Goal: Task Accomplishment & Management: Manage account settings

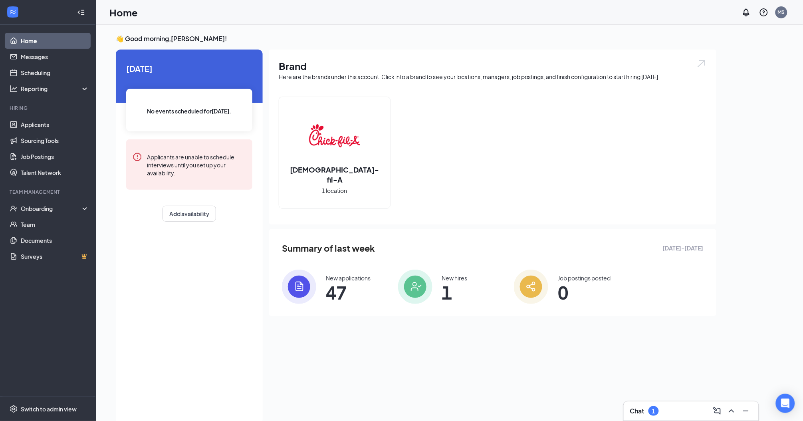
click at [670, 409] on div "Chat 1" at bounding box center [691, 411] width 122 height 13
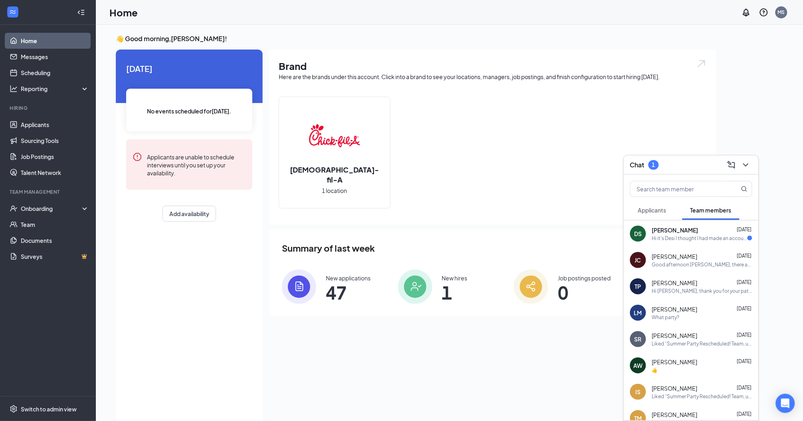
click at [680, 235] on div "Hi it's Desi I thought I had made an account for hot schedule but I used my goo…" at bounding box center [699, 238] width 95 height 7
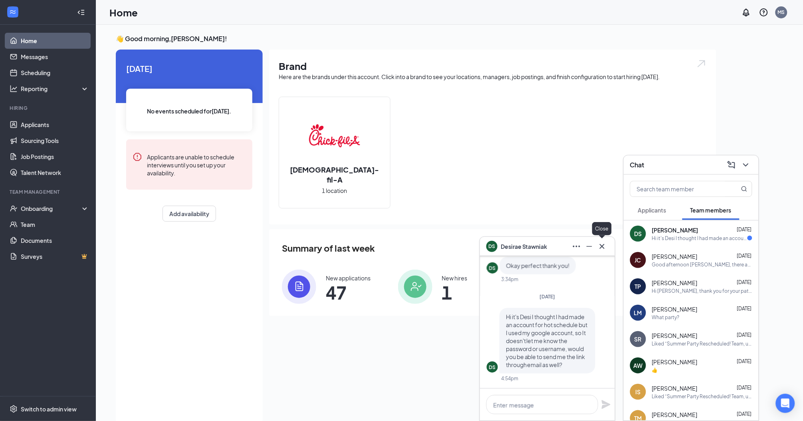
click at [603, 243] on icon "Cross" at bounding box center [603, 247] width 10 height 10
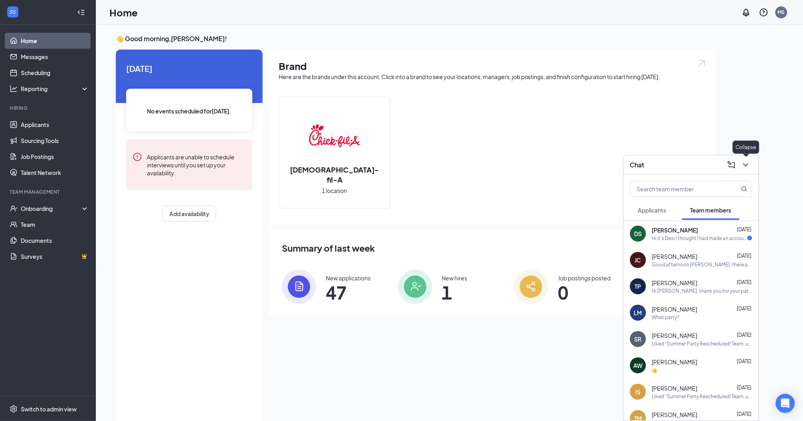
click at [746, 164] on icon "ChevronDown" at bounding box center [746, 165] width 10 height 10
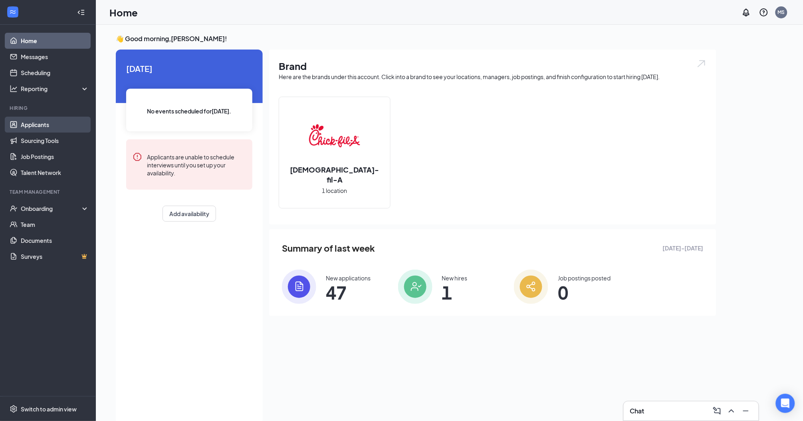
click at [43, 122] on link "Applicants" at bounding box center [55, 125] width 68 height 16
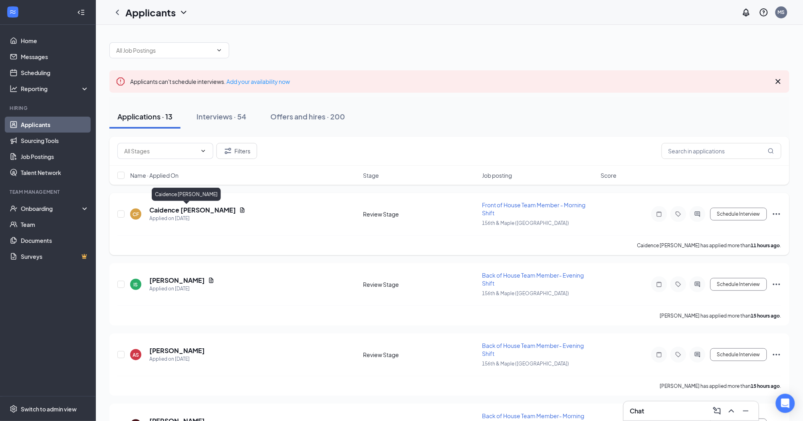
click at [175, 206] on h5 "Caidence [PERSON_NAME]" at bounding box center [192, 210] width 87 height 9
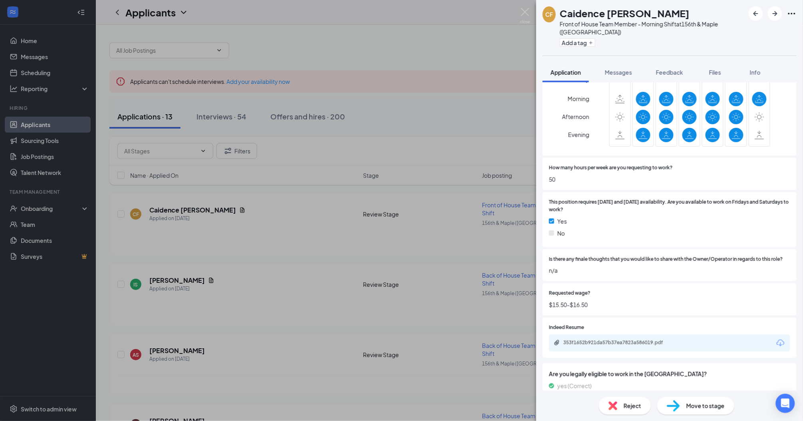
scroll to position [417, 0]
click at [701, 409] on span "Move to stage" at bounding box center [706, 405] width 38 height 9
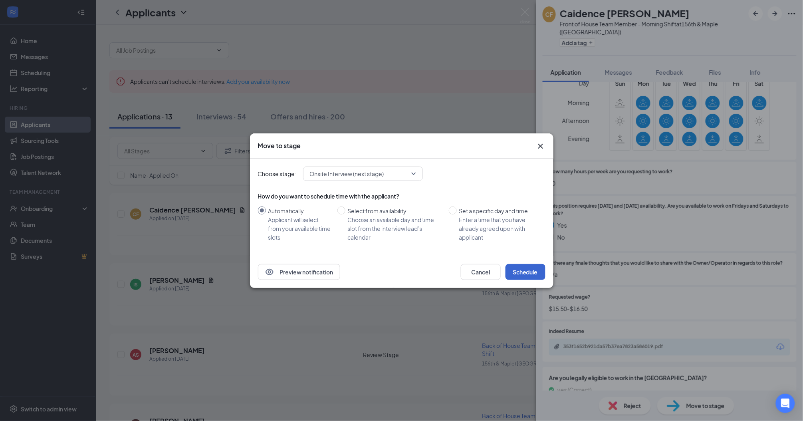
click at [528, 267] on button "Schedule" at bounding box center [526, 272] width 40 height 16
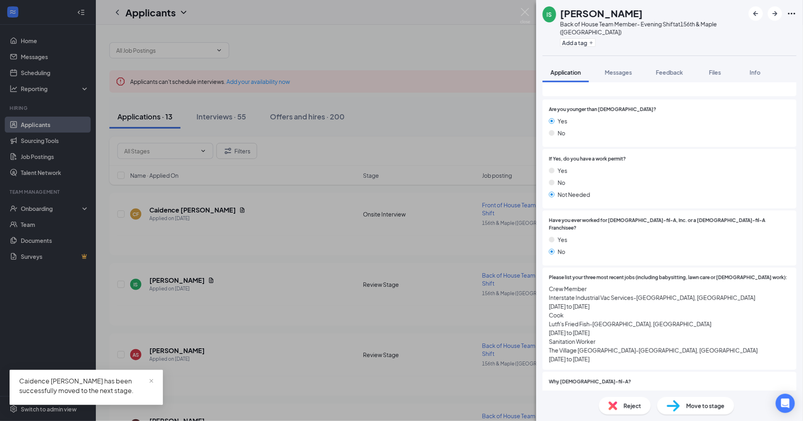
scroll to position [109, 0]
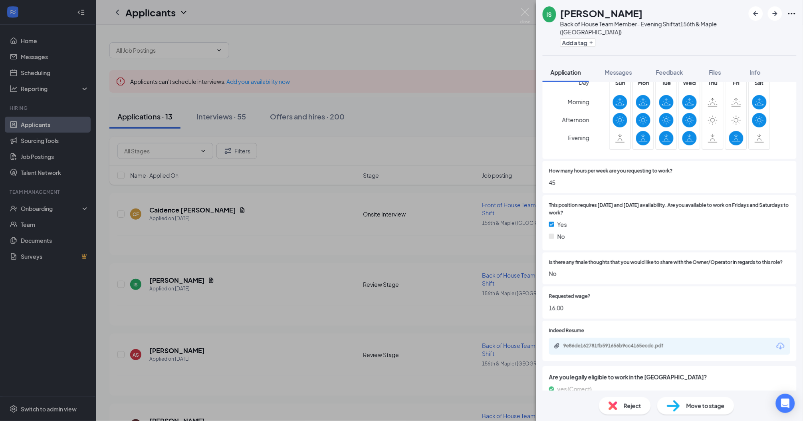
click at [693, 403] on span "Move to stage" at bounding box center [706, 405] width 38 height 9
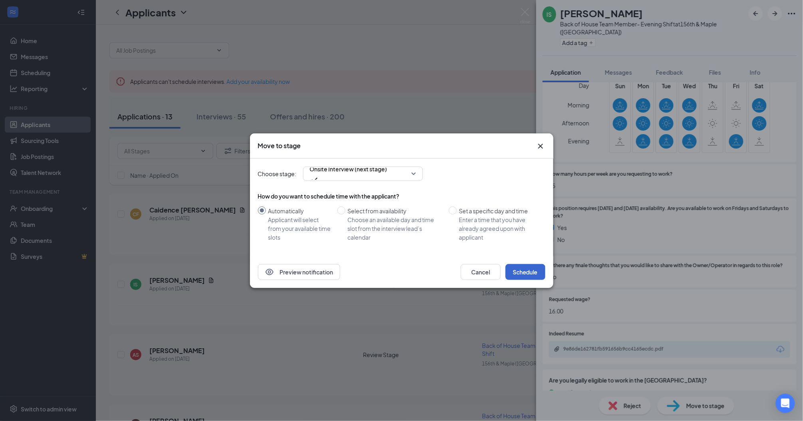
click at [527, 274] on button "Schedule" at bounding box center [526, 272] width 40 height 16
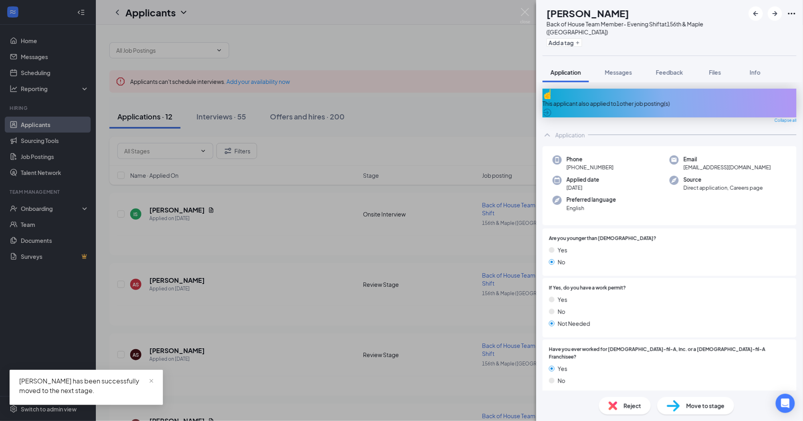
click at [628, 89] on div "This applicant also applied to 1 other job posting(s)" at bounding box center [670, 103] width 254 height 29
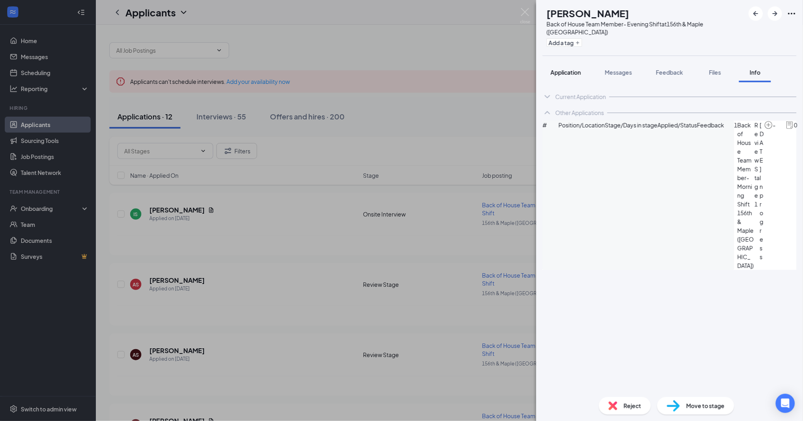
click at [577, 69] on button "Application" at bounding box center [566, 72] width 46 height 20
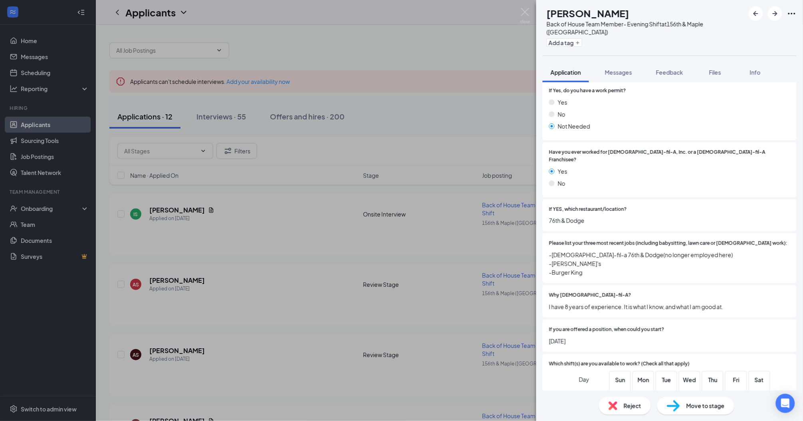
scroll to position [198, 0]
click at [695, 409] on span "Move to stage" at bounding box center [706, 405] width 38 height 9
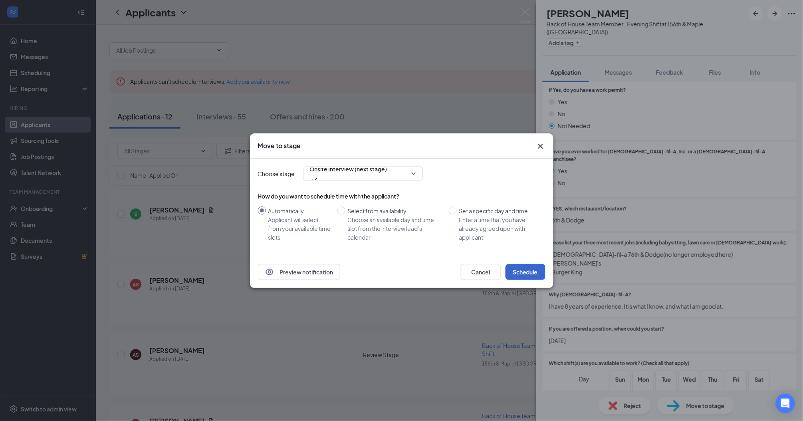
click at [535, 267] on button "Schedule" at bounding box center [526, 272] width 40 height 16
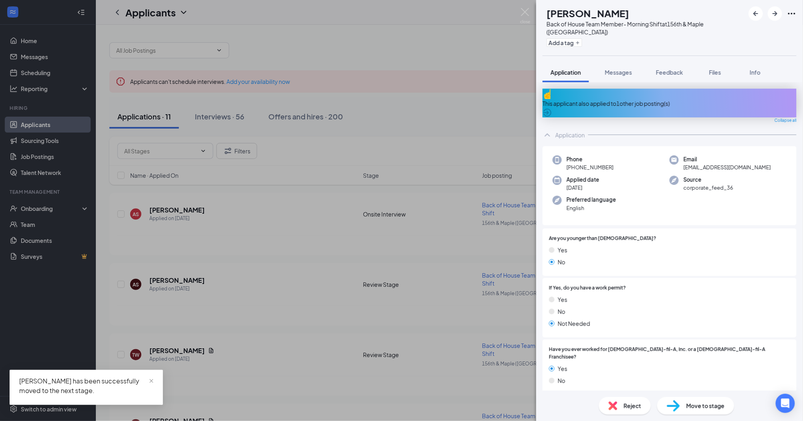
click at [616, 401] on img at bounding box center [613, 405] width 9 height 9
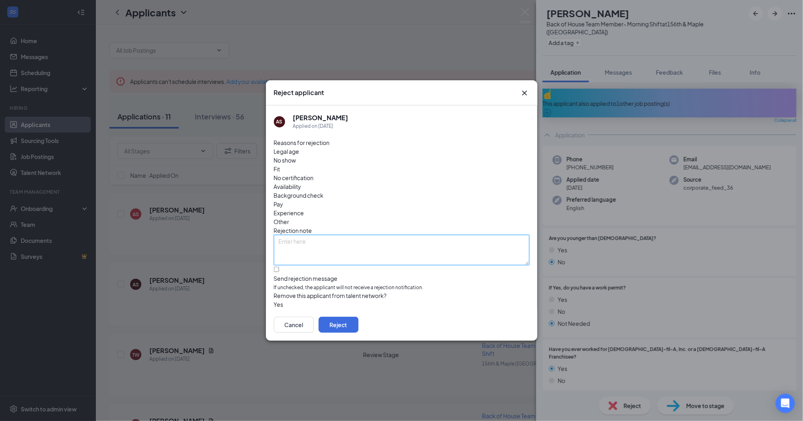
click at [308, 235] on textarea at bounding box center [402, 250] width 256 height 30
type textarea "already applied"
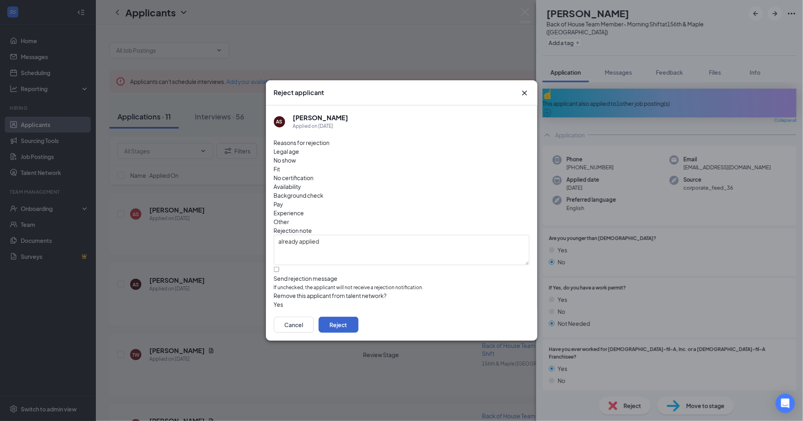
click at [359, 320] on button "Reject" at bounding box center [339, 325] width 40 height 16
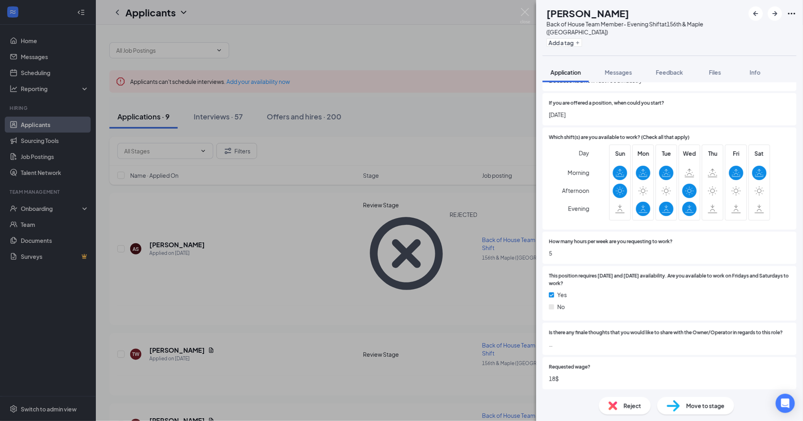
scroll to position [382, 0]
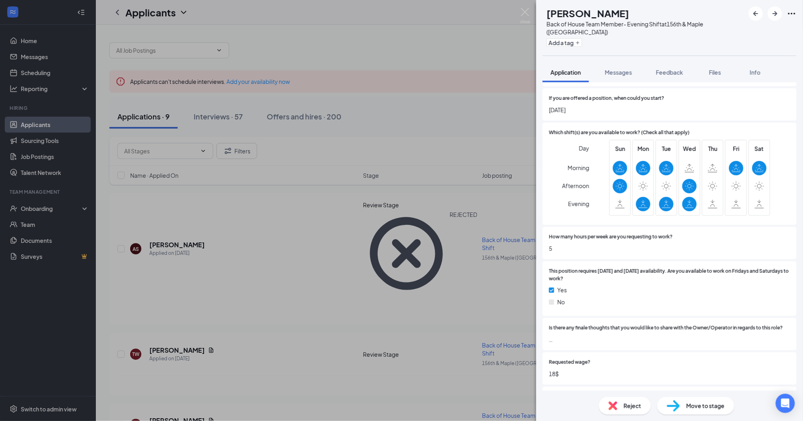
click at [607, 407] on div "Reject" at bounding box center [625, 406] width 52 height 18
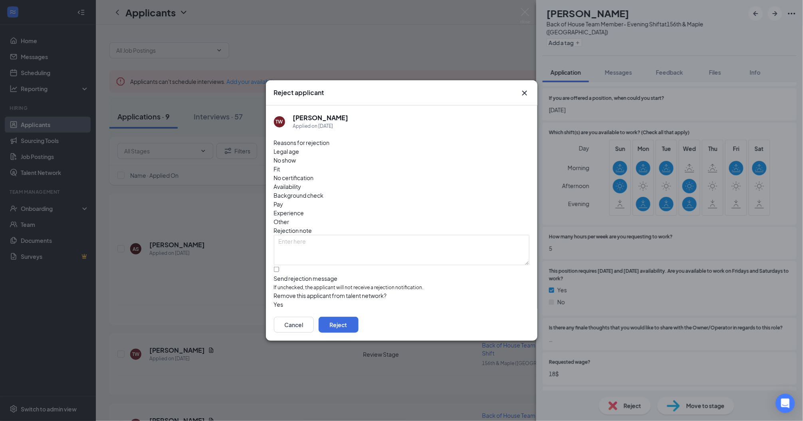
click at [316, 274] on div "Send rejection message" at bounding box center [402, 278] width 256 height 8
click at [279, 267] on input "Send rejection message If unchecked, the applicant will not receive a rejection…" at bounding box center [276, 269] width 5 height 5
checkbox input "true"
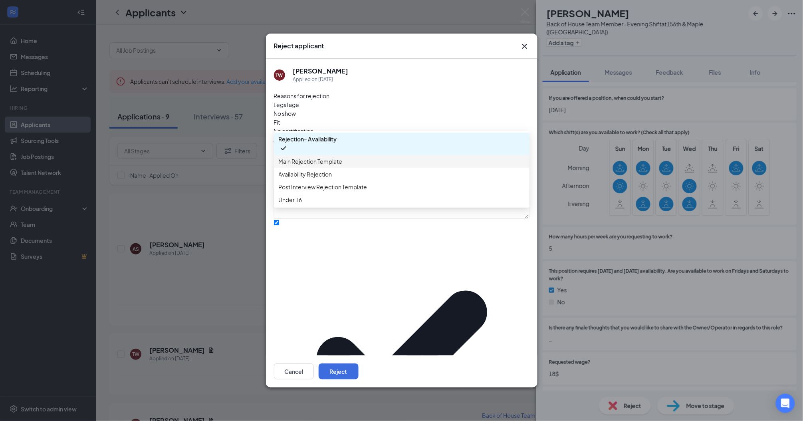
click at [294, 166] on span "Main Rejection Template" at bounding box center [311, 161] width 64 height 9
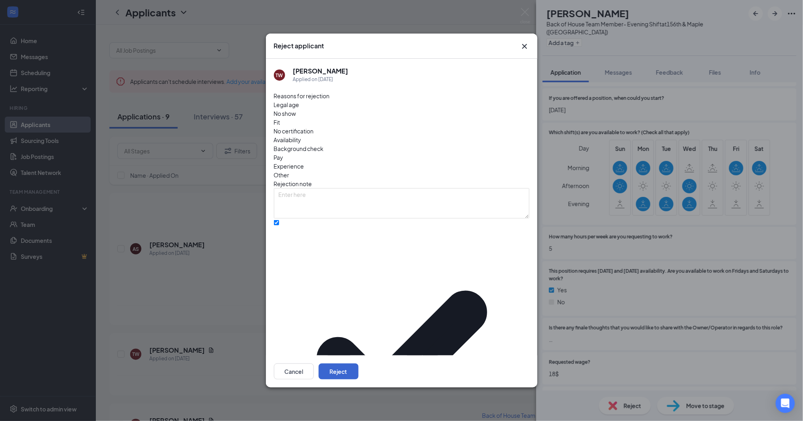
click at [359, 364] on button "Reject" at bounding box center [339, 372] width 40 height 16
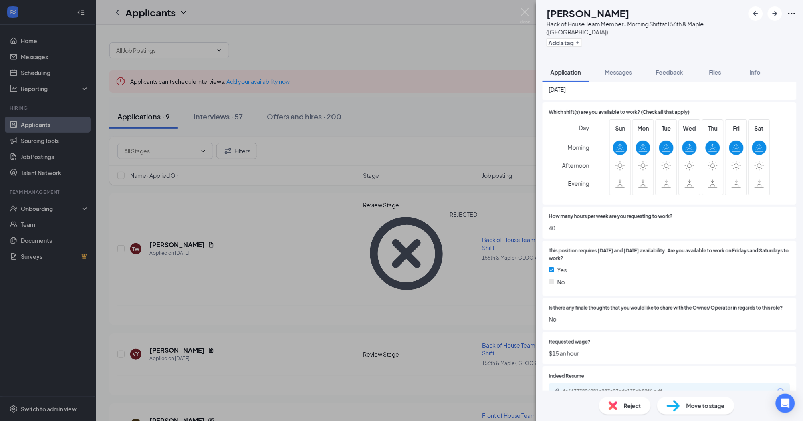
scroll to position [374, 0]
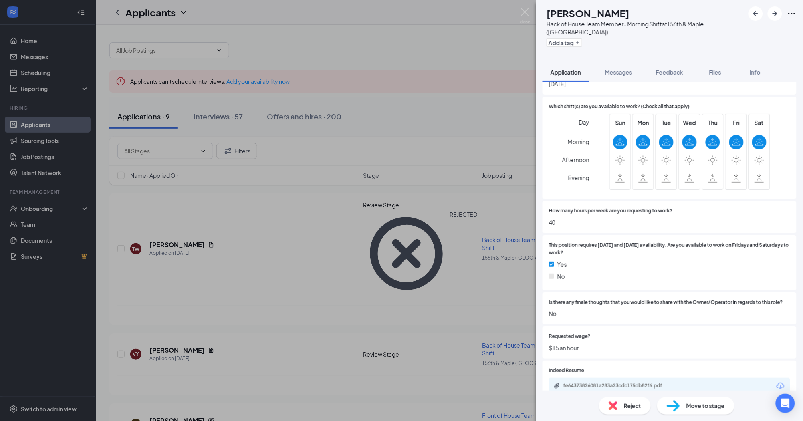
click at [680, 409] on img at bounding box center [673, 406] width 13 height 12
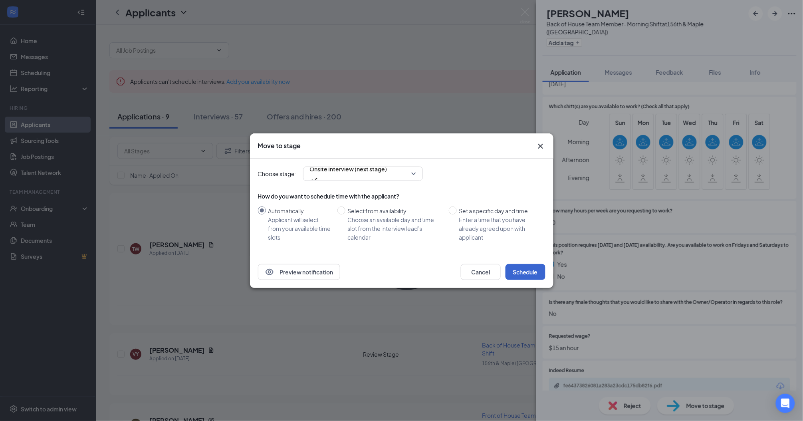
click at [528, 267] on button "Schedule" at bounding box center [526, 272] width 40 height 16
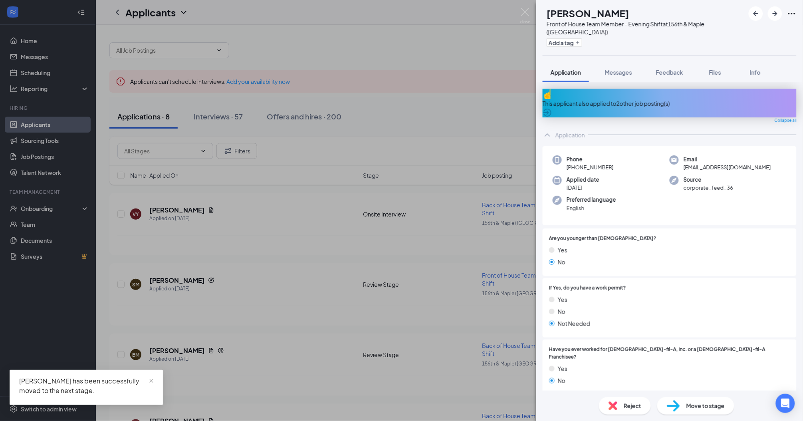
click at [613, 99] on div "This applicant also applied to 2 other job posting(s)" at bounding box center [670, 103] width 254 height 9
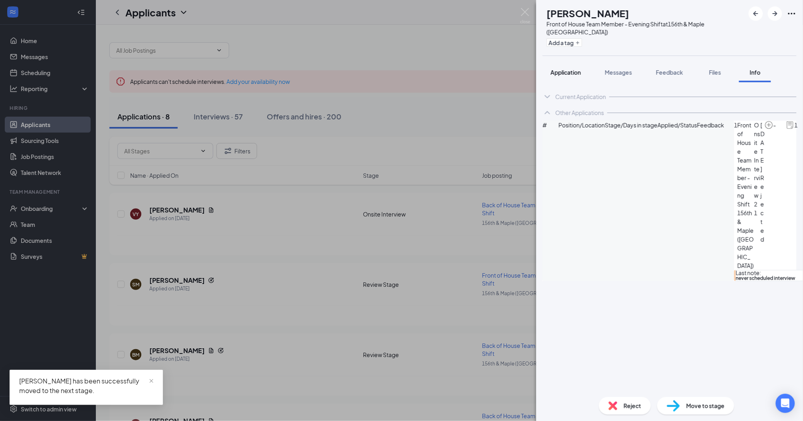
click at [570, 69] on span "Application" at bounding box center [566, 72] width 30 height 7
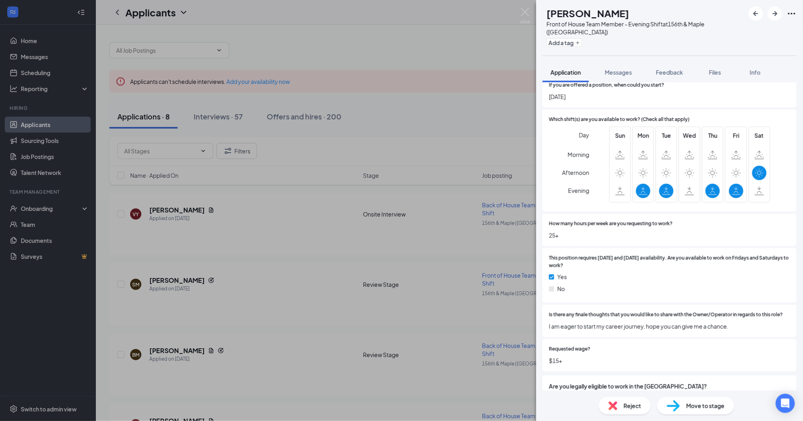
scroll to position [416, 0]
click at [684, 406] on div "Move to stage" at bounding box center [696, 406] width 77 height 18
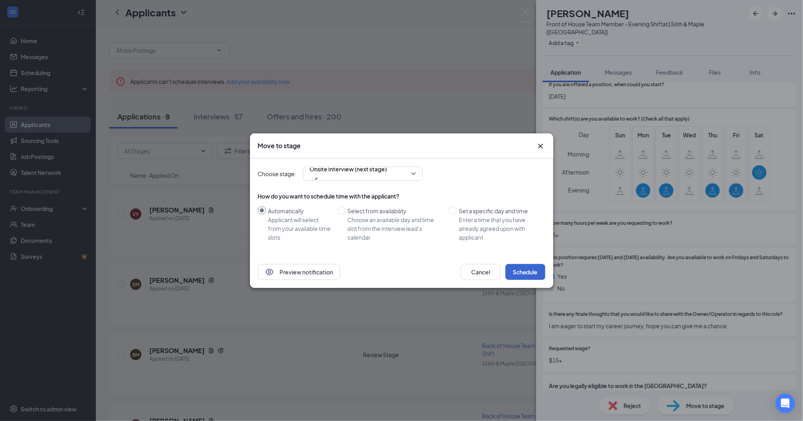
click at [531, 272] on button "Schedule" at bounding box center [526, 272] width 40 height 16
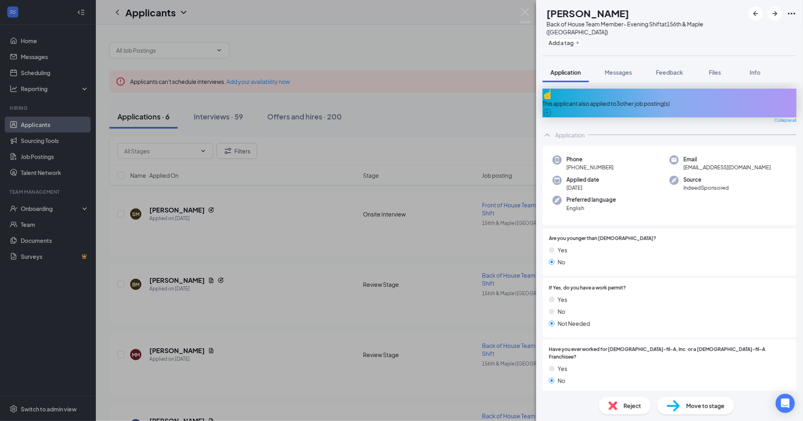
click at [631, 99] on div "This applicant also applied to 3 other job posting(s)" at bounding box center [670, 103] width 254 height 9
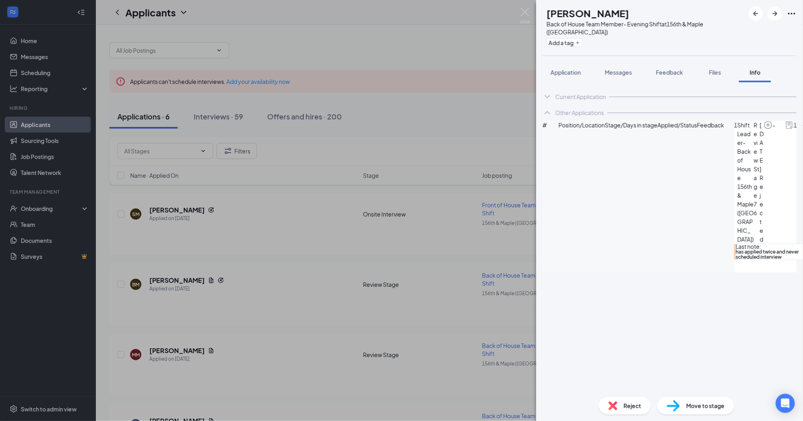
click at [626, 406] on span "Reject" at bounding box center [633, 405] width 18 height 9
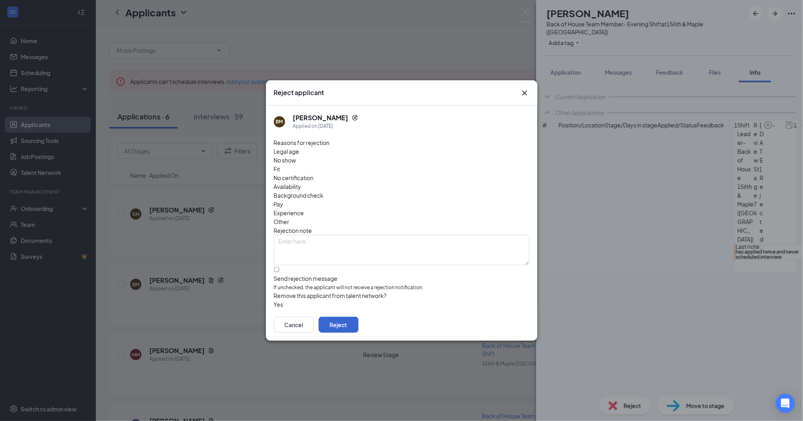
click at [359, 322] on button "Reject" at bounding box center [339, 325] width 40 height 16
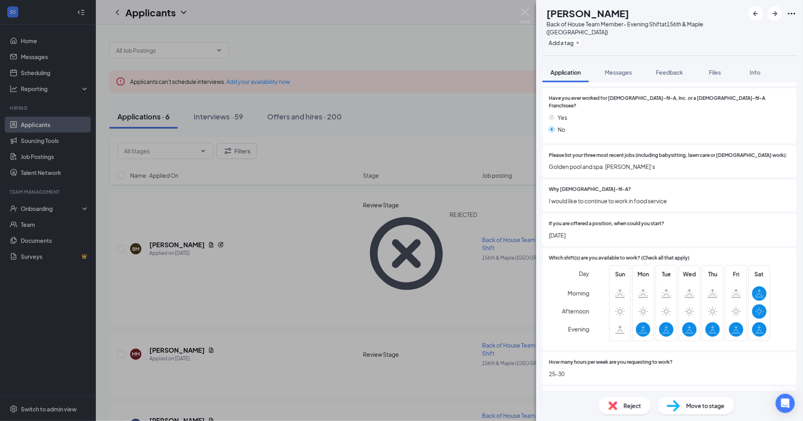
scroll to position [241, 0]
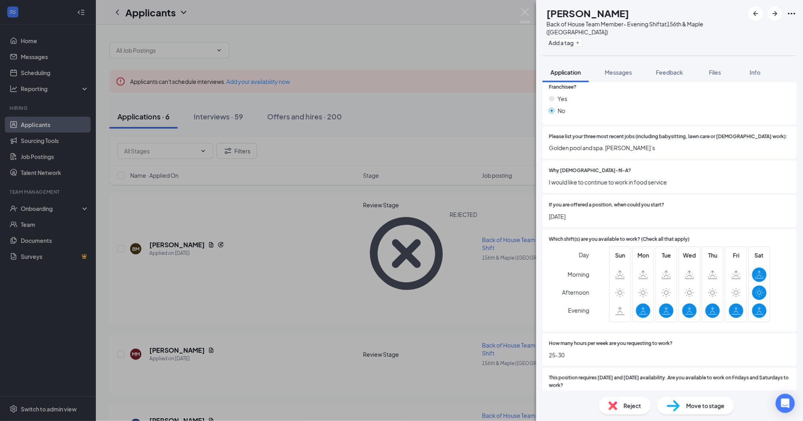
click at [677, 411] on img at bounding box center [673, 406] width 13 height 12
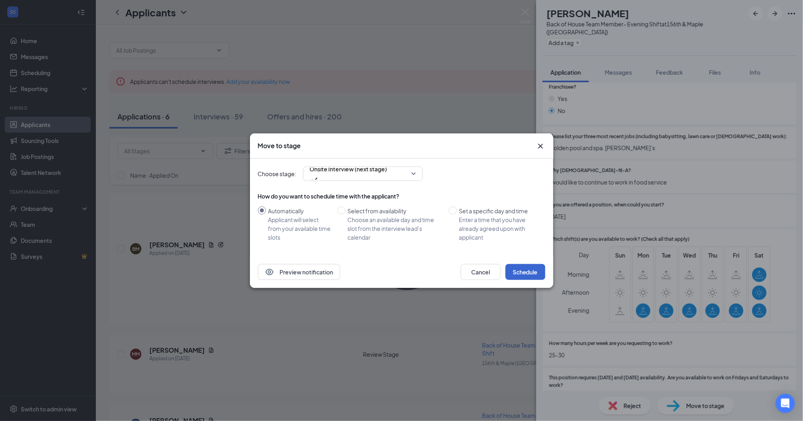
click at [529, 273] on button "Schedule" at bounding box center [526, 272] width 40 height 16
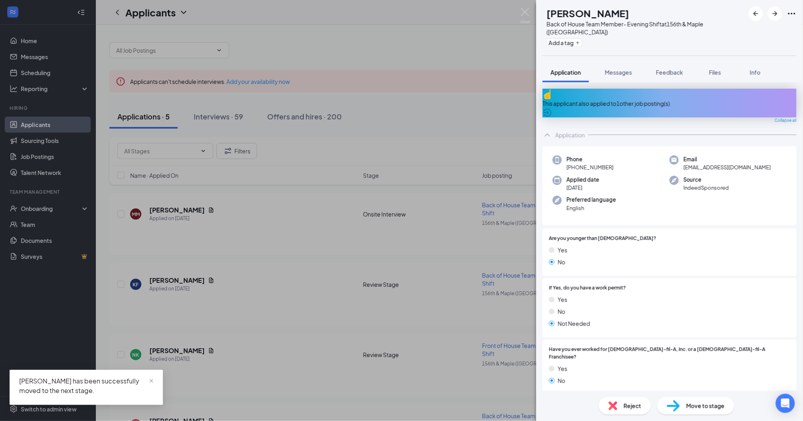
click at [566, 99] on div "This applicant also applied to 1 other job posting(s)" at bounding box center [670, 103] width 254 height 9
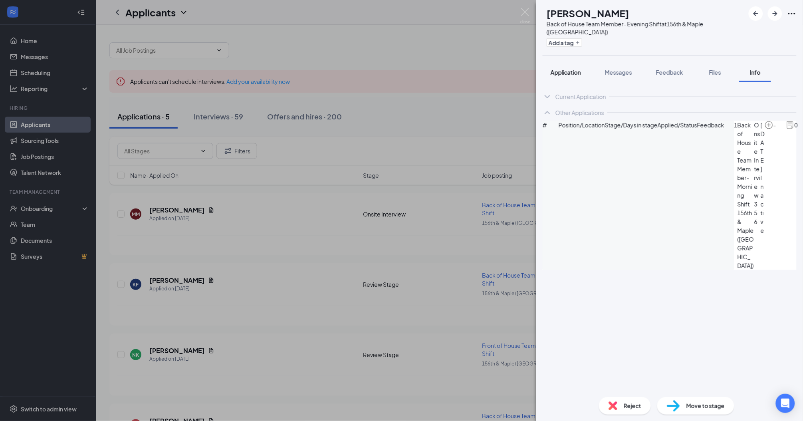
click at [558, 69] on span "Application" at bounding box center [566, 72] width 30 height 7
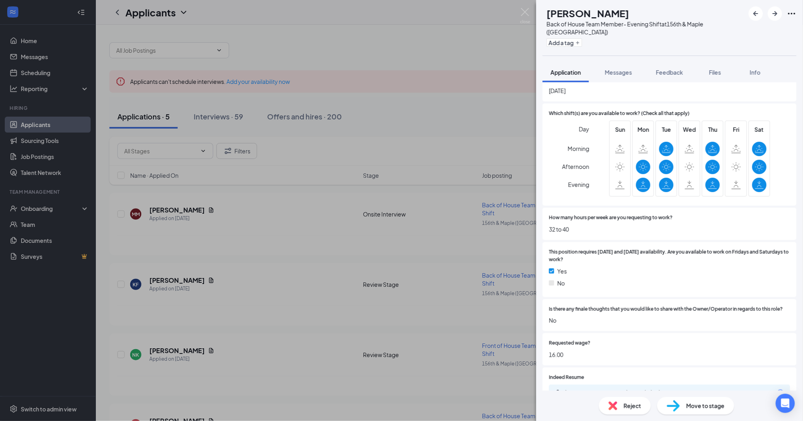
scroll to position [399, 0]
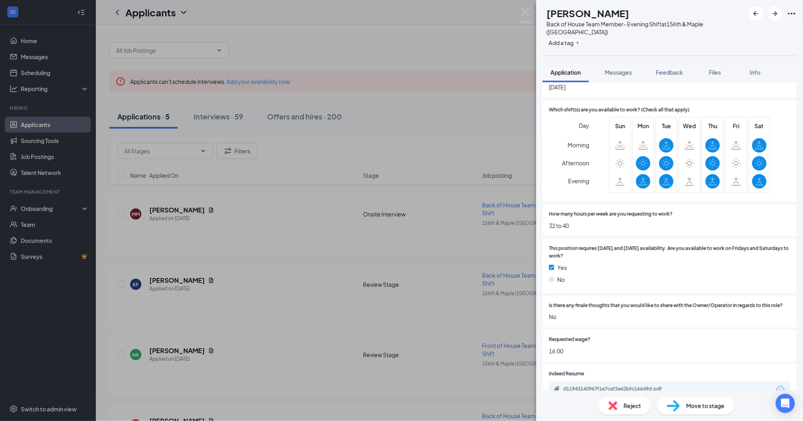
click at [680, 403] on img at bounding box center [673, 406] width 13 height 12
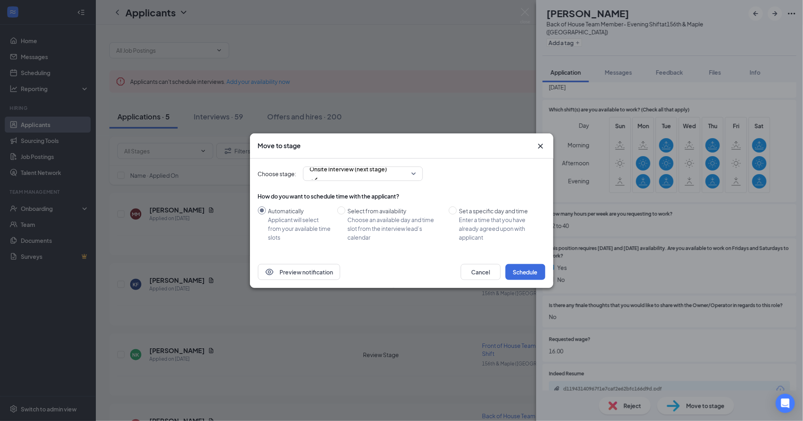
click at [531, 264] on button "Schedule" at bounding box center [526, 272] width 40 height 16
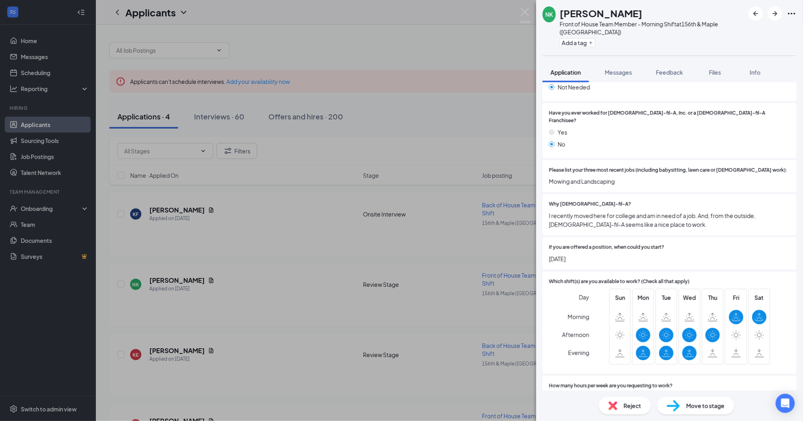
scroll to position [223, 0]
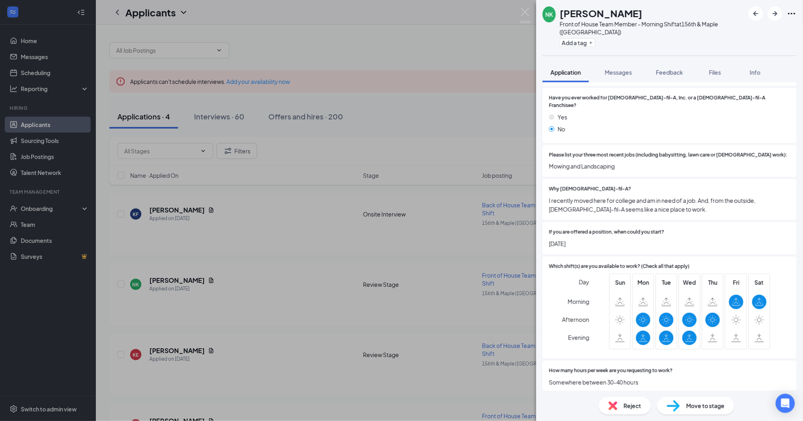
click at [686, 402] on div "Move to stage" at bounding box center [696, 406] width 77 height 18
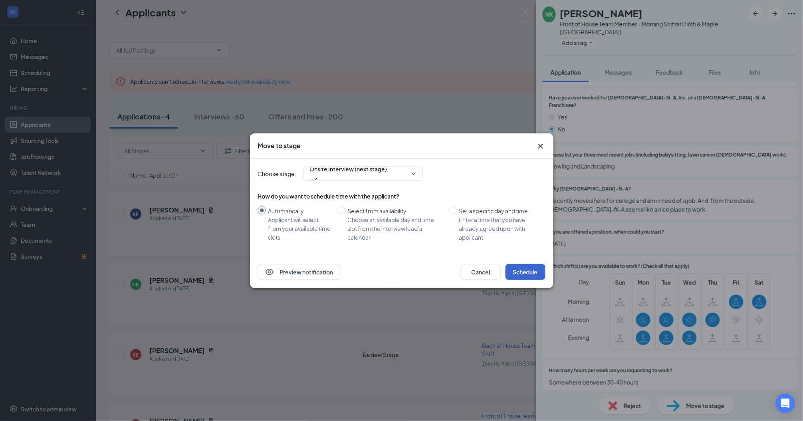
click at [522, 264] on button "Schedule" at bounding box center [526, 272] width 40 height 16
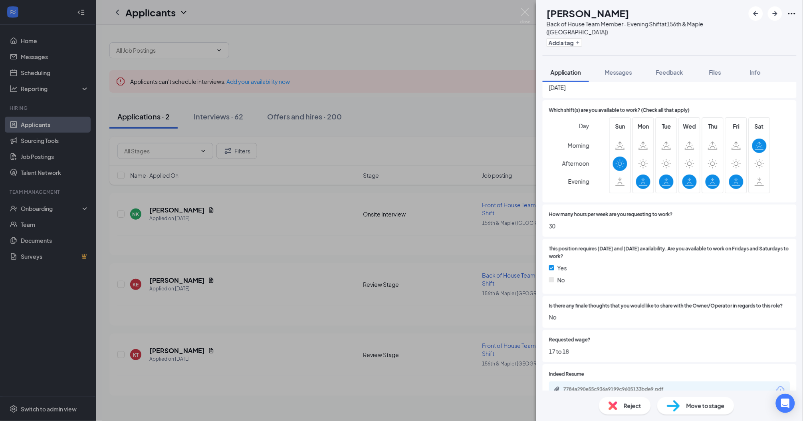
scroll to position [372, 0]
click at [691, 401] on div "Move to stage" at bounding box center [696, 406] width 77 height 18
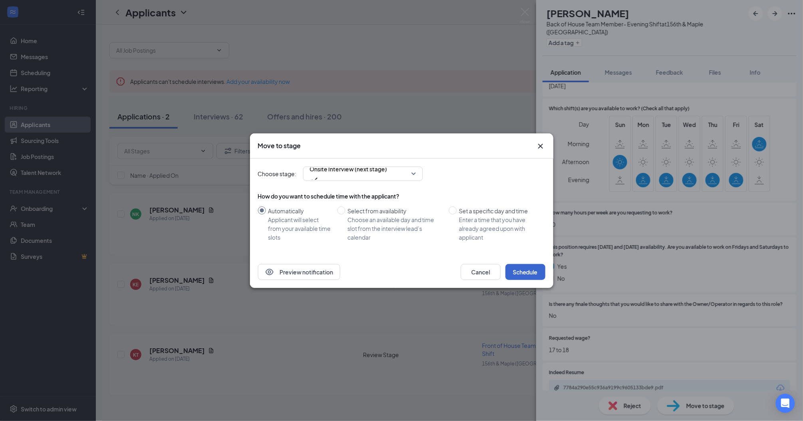
click at [527, 266] on button "Schedule" at bounding box center [526, 272] width 40 height 16
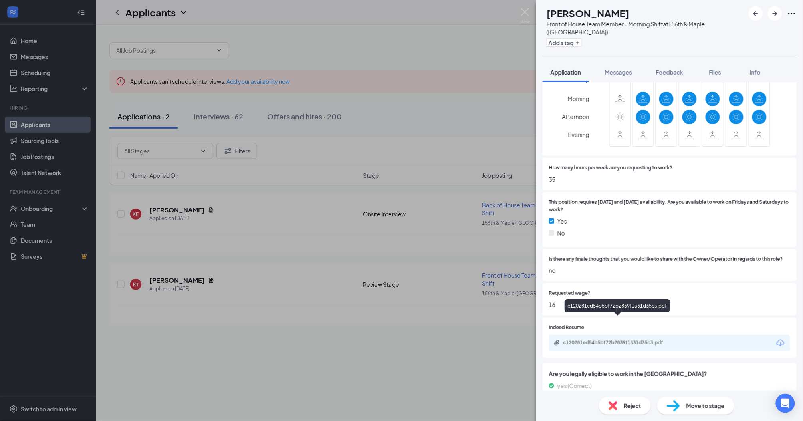
scroll to position [417, 0]
click at [661, 340] on div "c120281ed54b5bf72b2839f1331d35c3.pdf" at bounding box center [620, 343] width 112 height 6
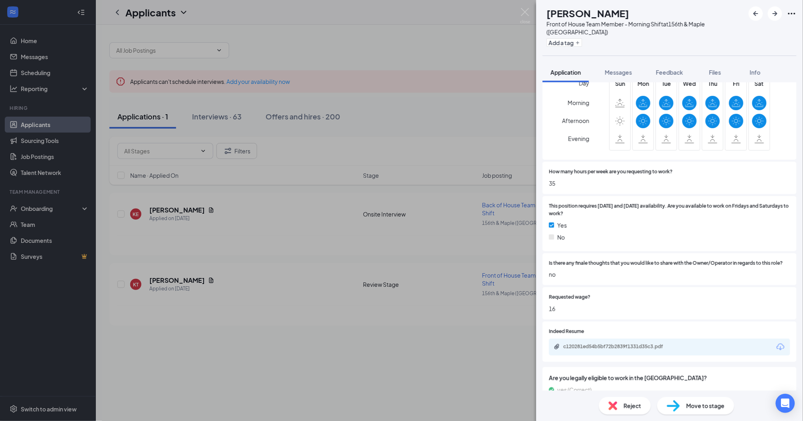
click at [612, 408] on img at bounding box center [613, 405] width 9 height 9
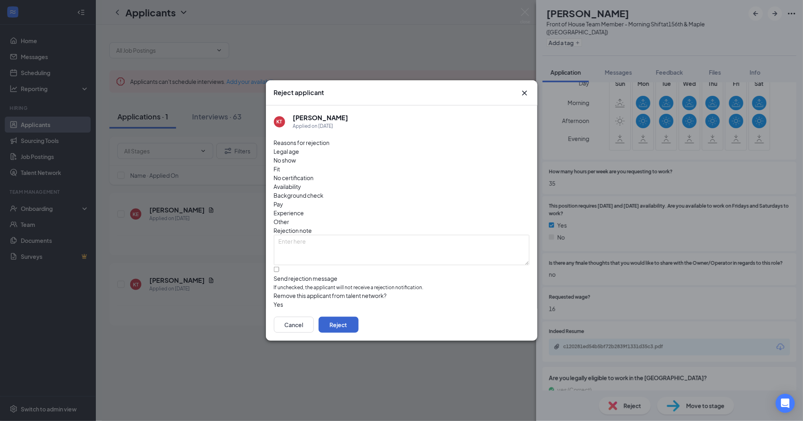
click at [359, 318] on button "Reject" at bounding box center [339, 325] width 40 height 16
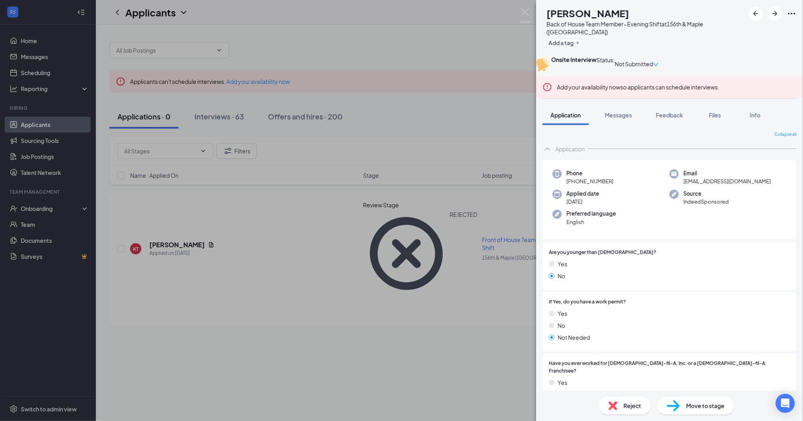
click at [523, 6] on div "KE [PERSON_NAME] Back of House Team Member- Evening Shift at [GEOGRAPHIC_DATA] …" at bounding box center [401, 210] width 803 height 421
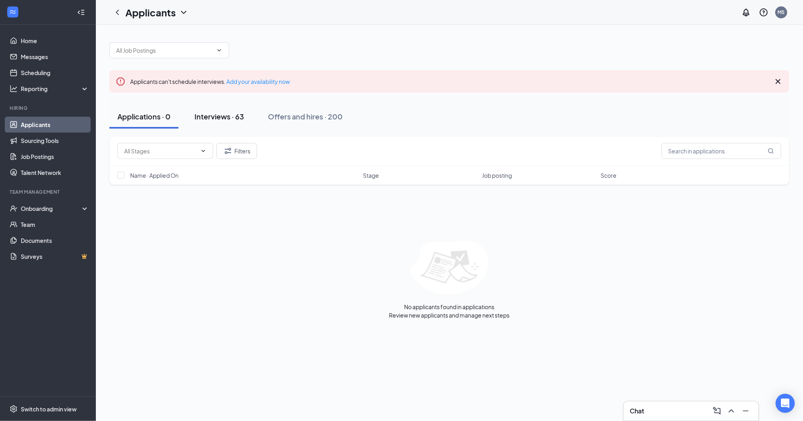
click at [213, 113] on div "Interviews · 63" at bounding box center [220, 116] width 50 height 10
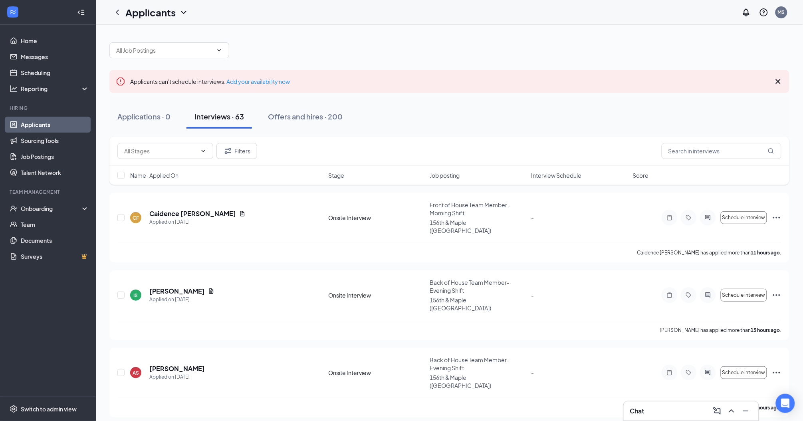
click at [553, 174] on span "Interview Schedule" at bounding box center [557, 175] width 50 height 8
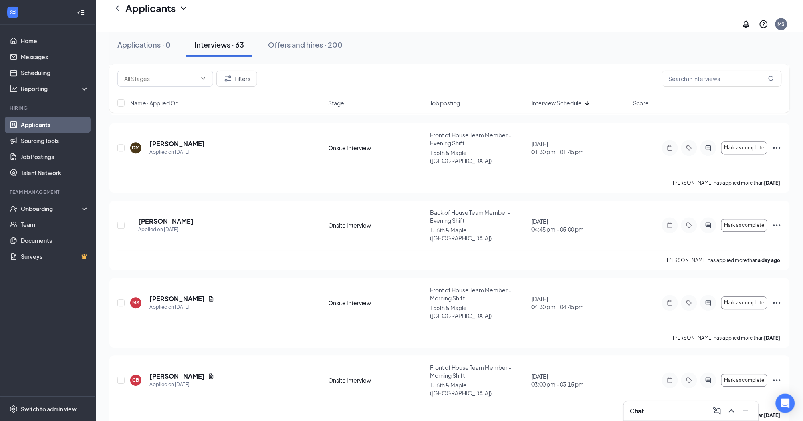
scroll to position [549, 0]
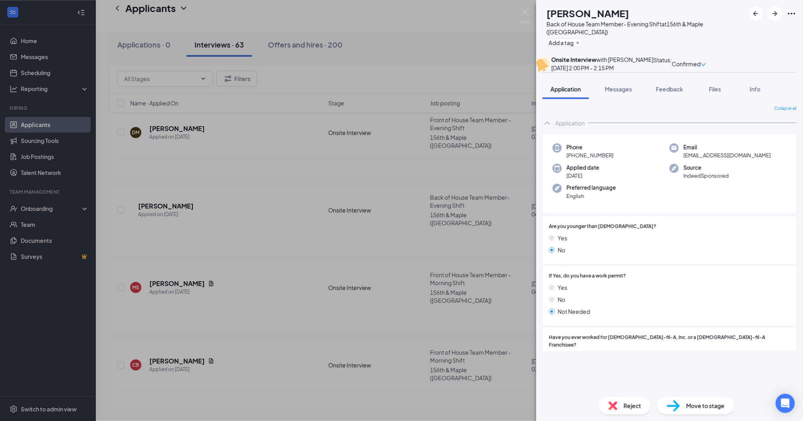
click at [648, 96] on div "Application Messages Feedback Files Info" at bounding box center [670, 89] width 254 height 20
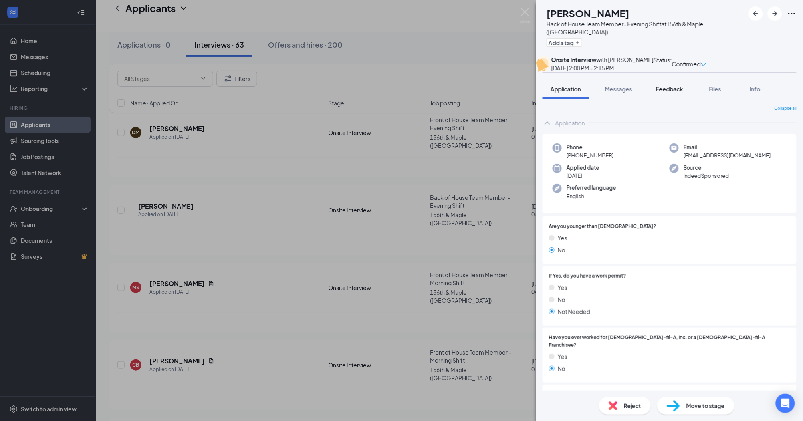
click at [666, 93] on span "Feedback" at bounding box center [669, 88] width 27 height 7
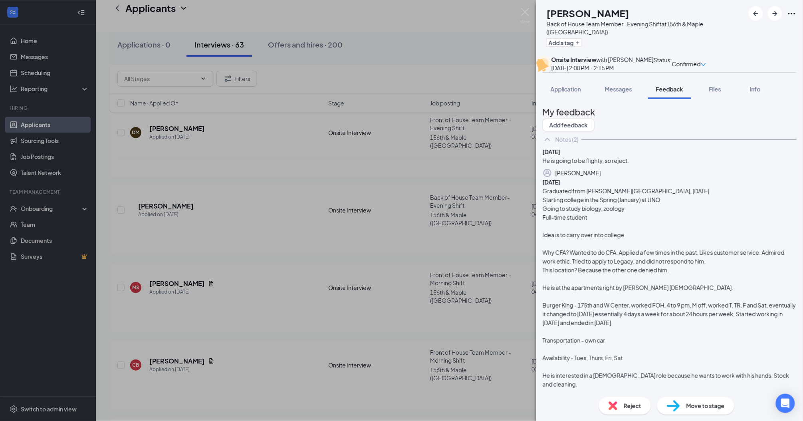
click at [614, 404] on img at bounding box center [613, 405] width 9 height 9
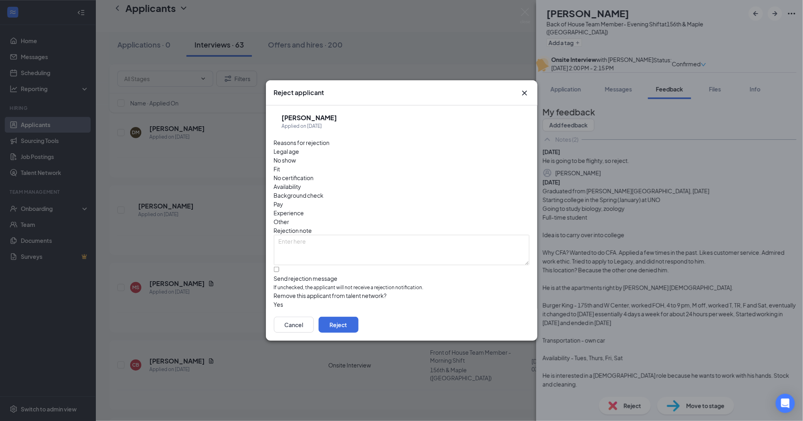
click at [320, 274] on div "Send rejection message" at bounding box center [402, 278] width 256 height 8
click at [279, 267] on input "Send rejection message If unchecked, the applicant will not receive a rejection…" at bounding box center [276, 269] width 5 height 5
checkbox input "true"
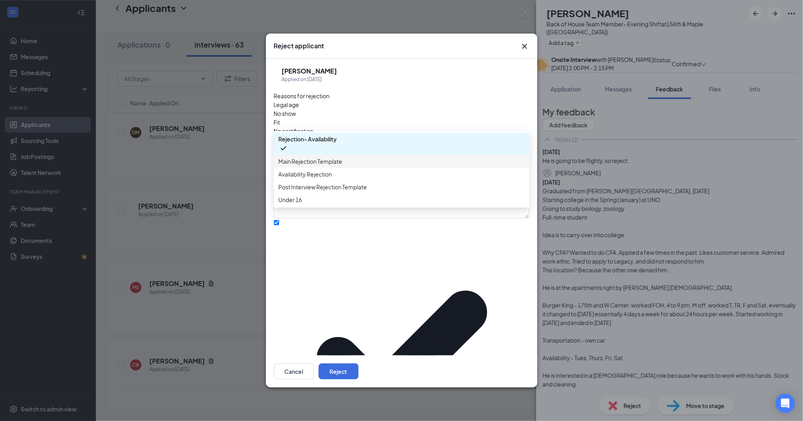
click at [311, 166] on span "Main Rejection Template" at bounding box center [311, 161] width 64 height 9
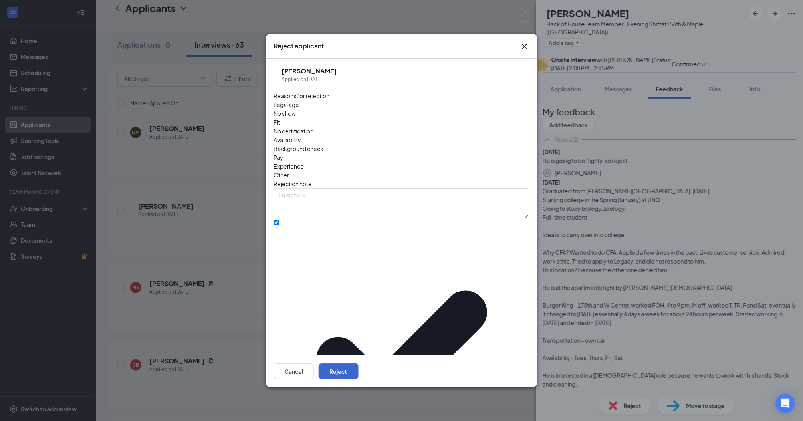
click at [359, 364] on button "Reject" at bounding box center [339, 372] width 40 height 16
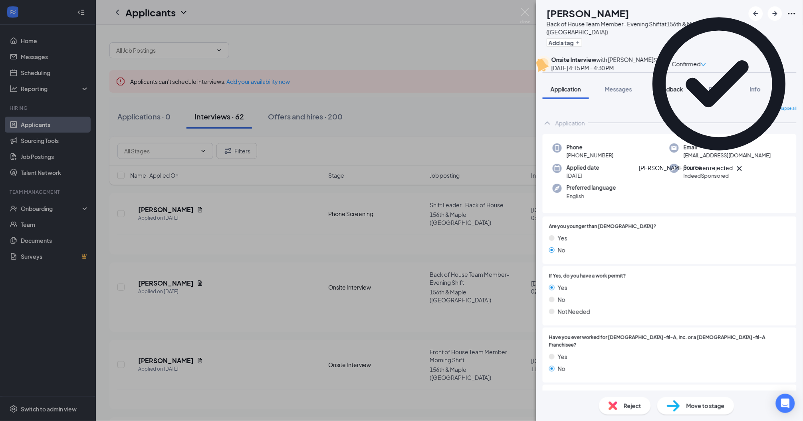
click at [660, 93] on span "Feedback" at bounding box center [669, 88] width 27 height 7
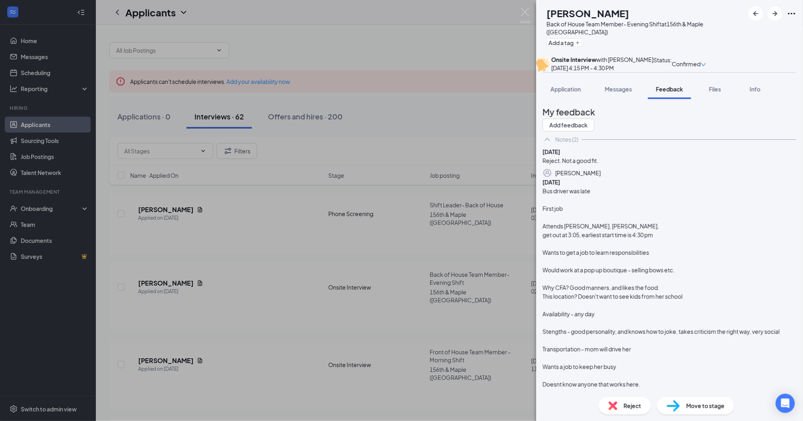
click at [627, 403] on span "Reject" at bounding box center [633, 405] width 18 height 9
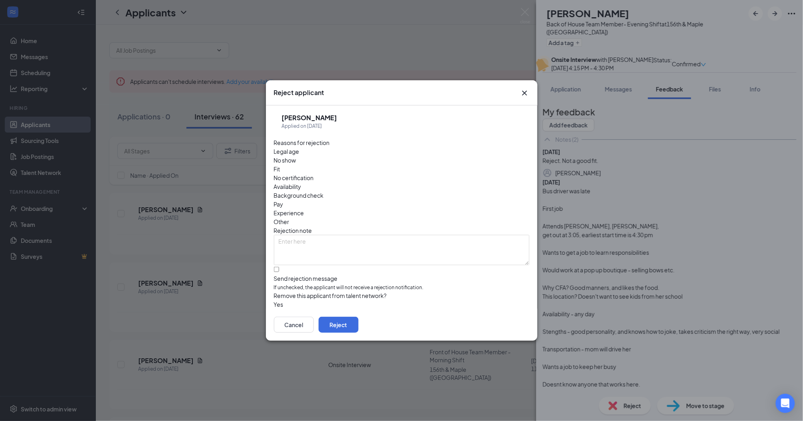
click at [299, 274] on div "Send rejection message" at bounding box center [402, 278] width 256 height 8
click at [279, 267] on input "Send rejection message If unchecked, the applicant will not receive a rejection…" at bounding box center [276, 269] width 5 height 5
checkbox input "true"
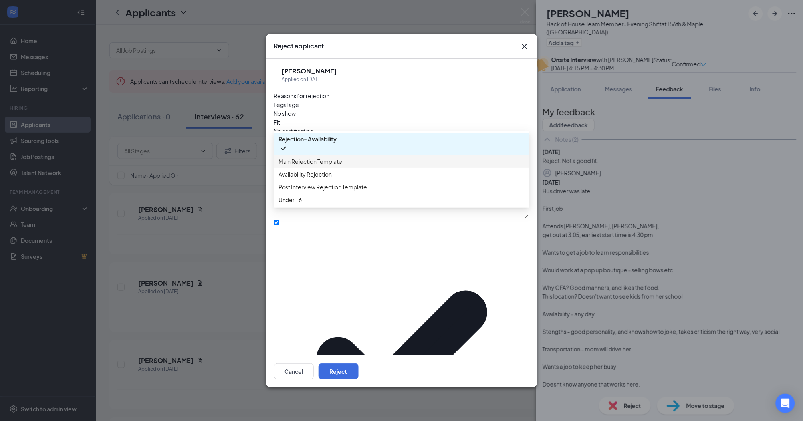
click at [302, 168] on div "Main Rejection Template" at bounding box center [402, 161] width 256 height 13
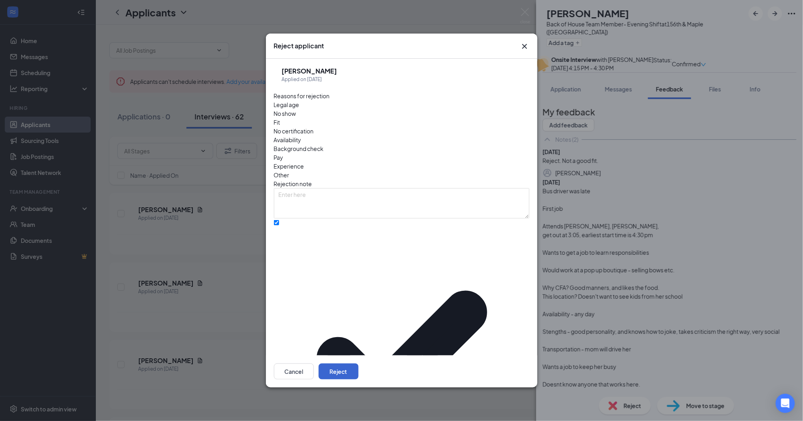
click at [359, 364] on button "Reject" at bounding box center [339, 372] width 40 height 16
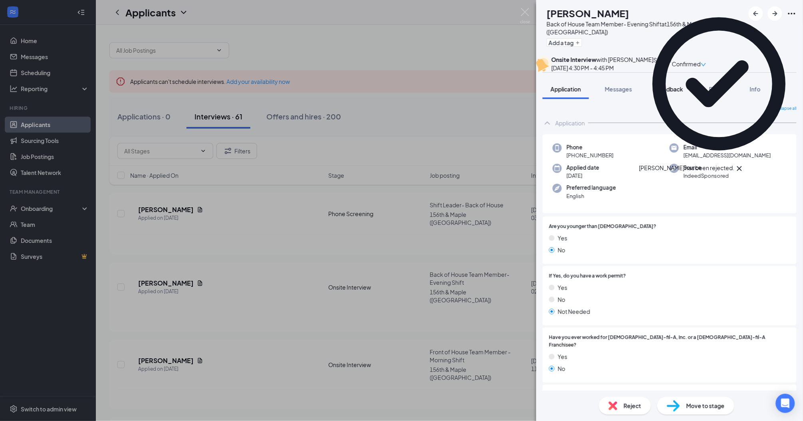
click at [656, 98] on button "Feedback" at bounding box center [669, 89] width 43 height 20
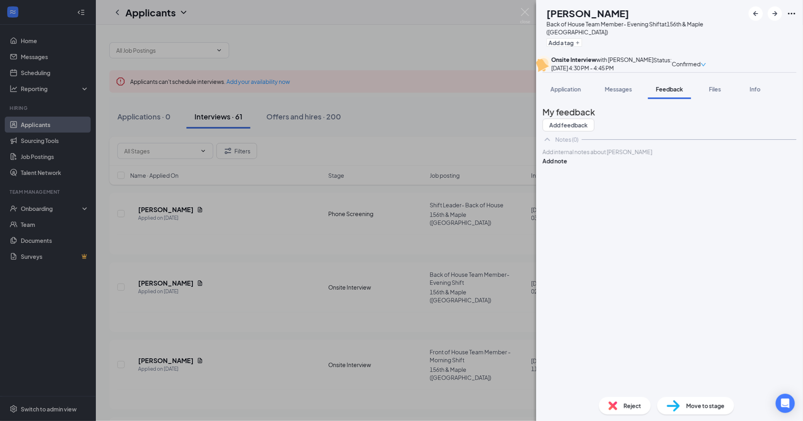
click at [449, 124] on div "AM [PERSON_NAME] Back of House Team Member- Evening Shift at 156th & Maple ([GE…" at bounding box center [401, 210] width 803 height 421
